Goal: Find specific page/section: Find specific page/section

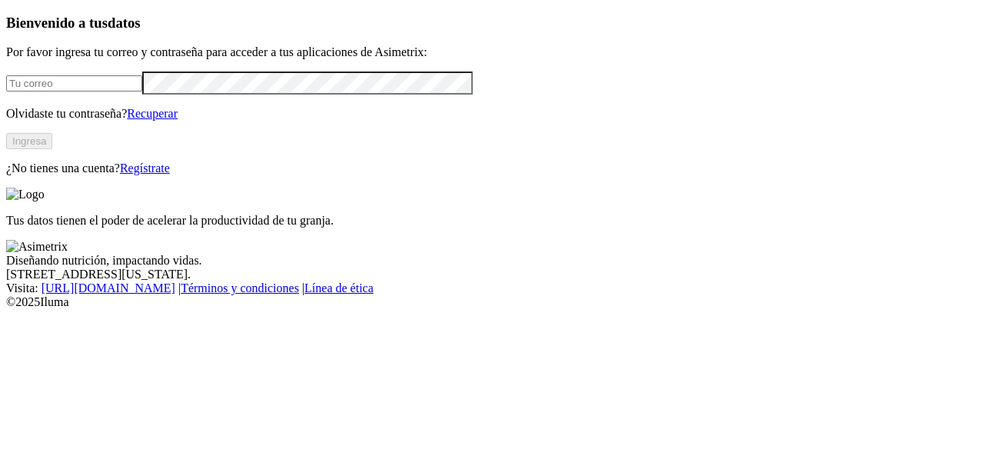
type input "andres.alvarez.marin@premexcorp.com"
click at [52, 149] on button "Ingresa" at bounding box center [29, 141] width 46 height 16
